Goal: Navigation & Orientation: Find specific page/section

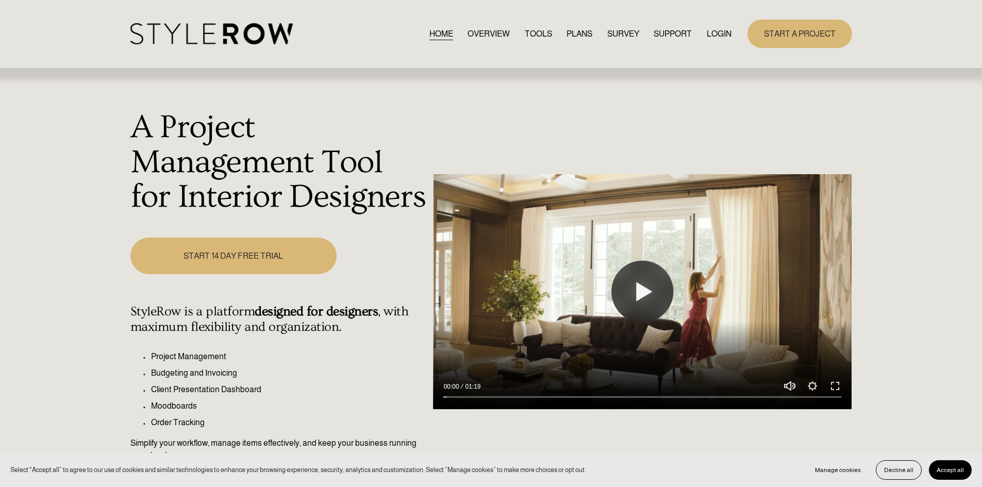
click at [720, 32] on link "LOGIN" at bounding box center [718, 34] width 25 height 14
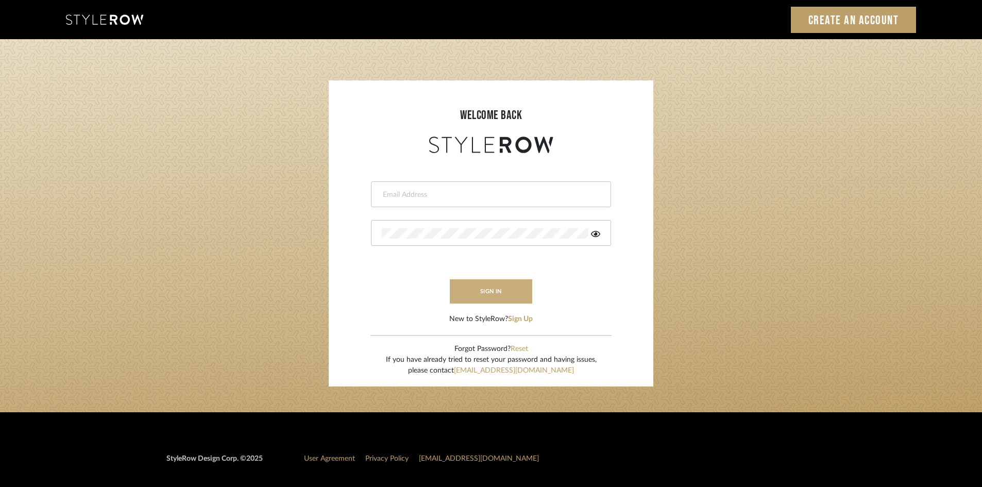
type input "ksears@morgantewilson.com"
click at [484, 295] on button "sign in" at bounding box center [491, 291] width 82 height 24
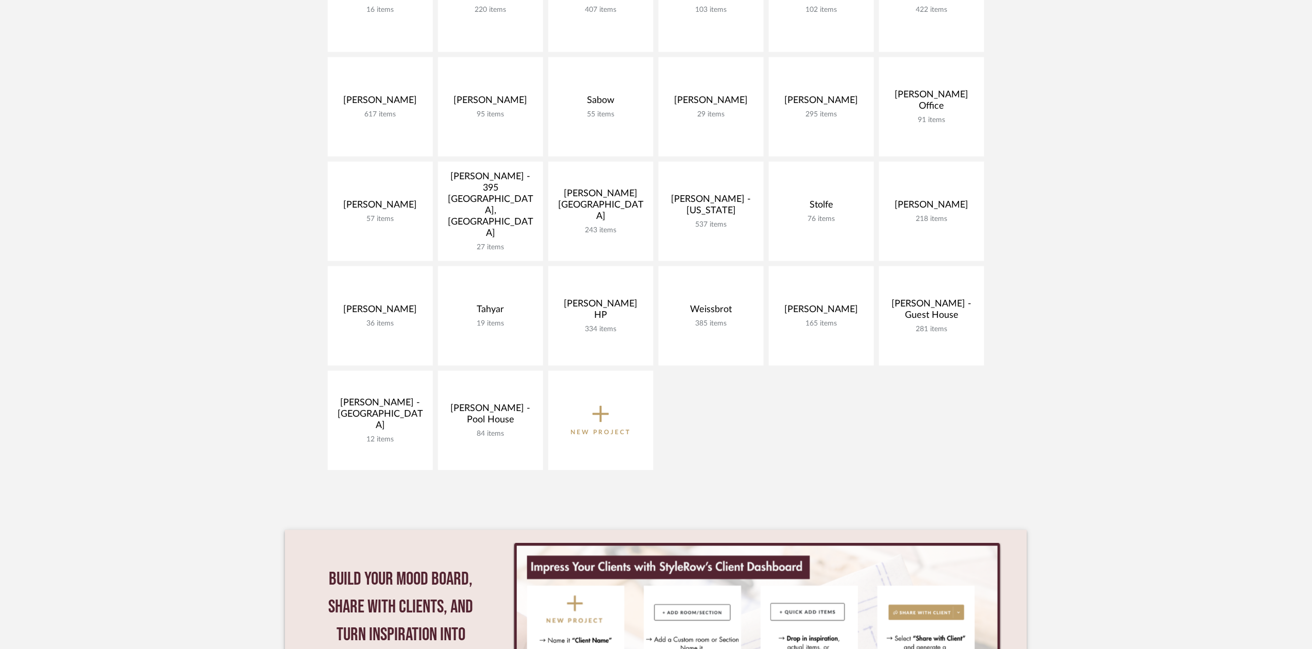
scroll to position [520, 0]
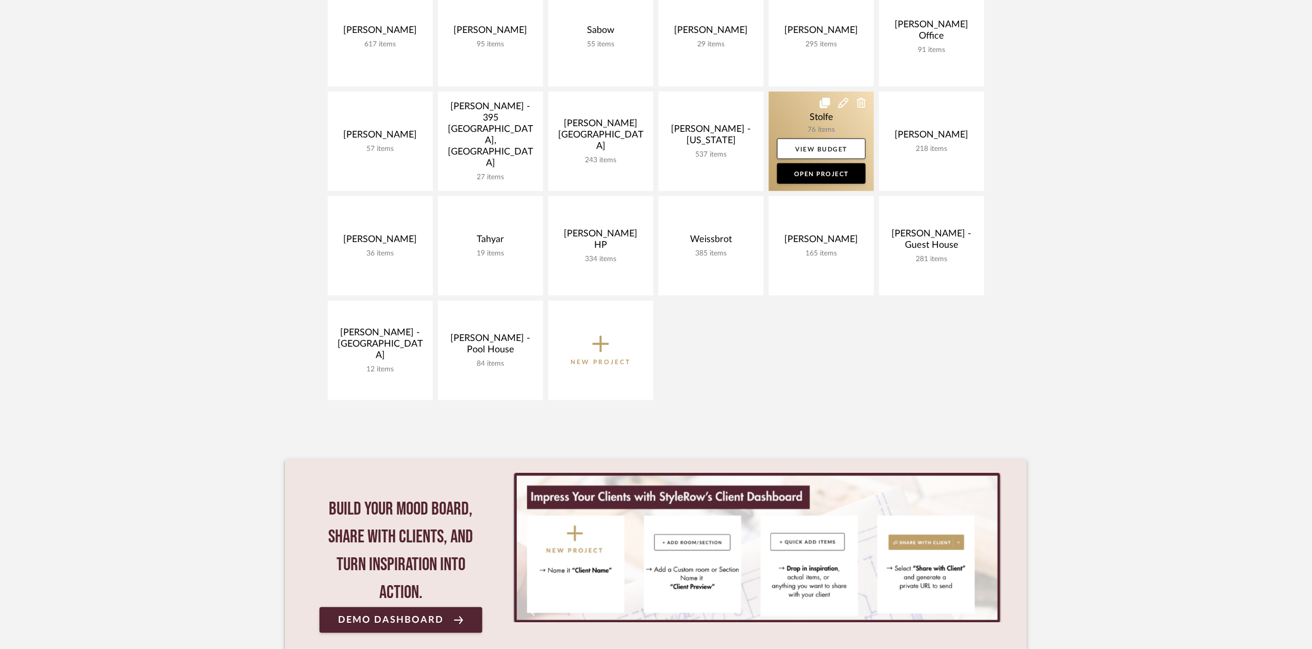
click at [827, 124] on link at bounding box center [821, 141] width 105 height 99
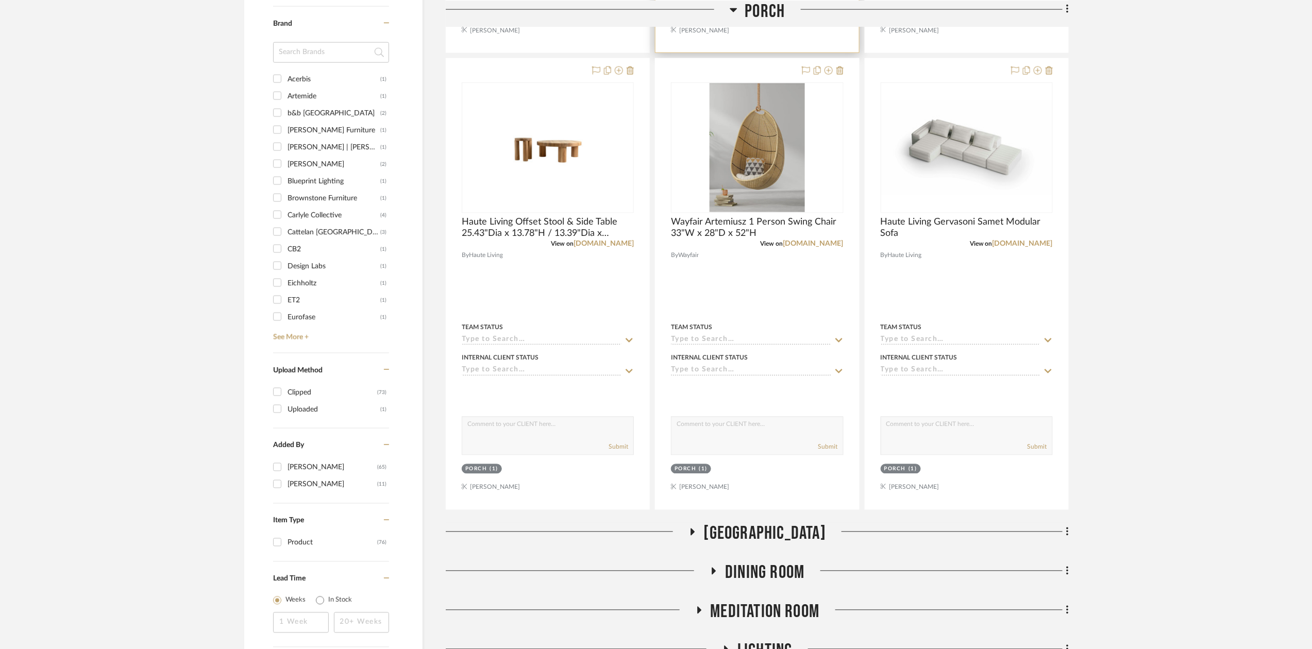
scroll to position [785, 0]
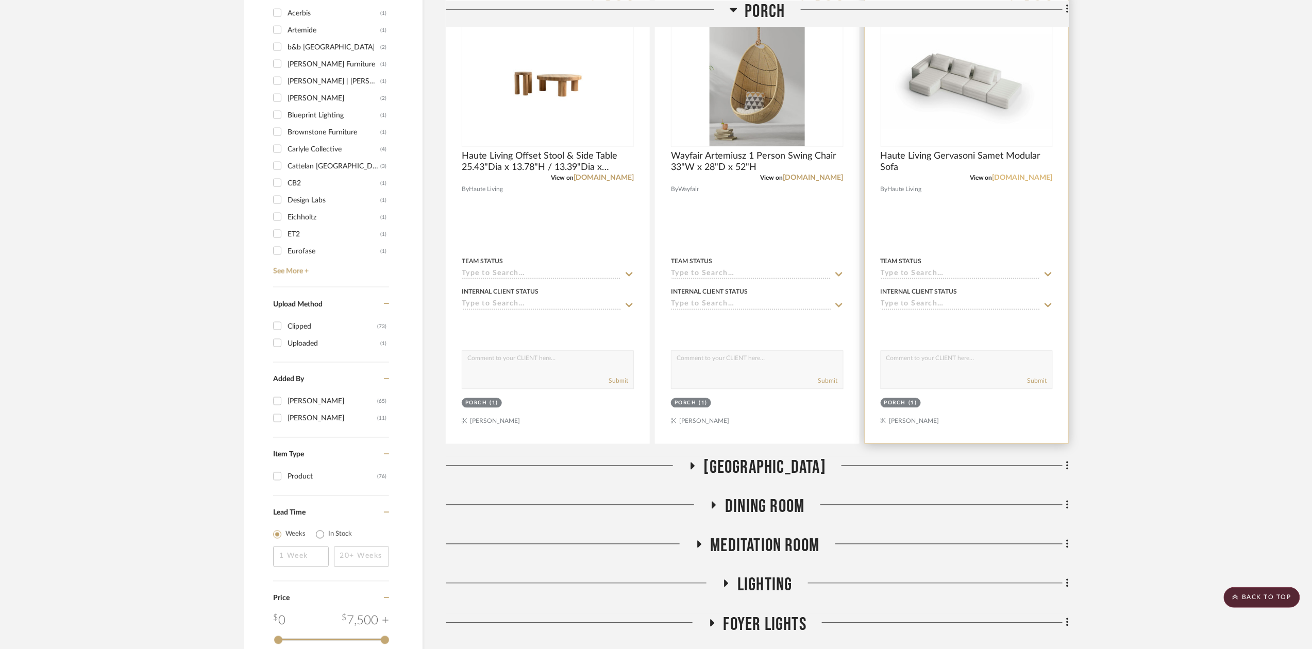
click at [1014, 181] on link "[DOMAIN_NAME]" at bounding box center [1022, 177] width 60 height 7
